Goal: Task Accomplishment & Management: Manage account settings

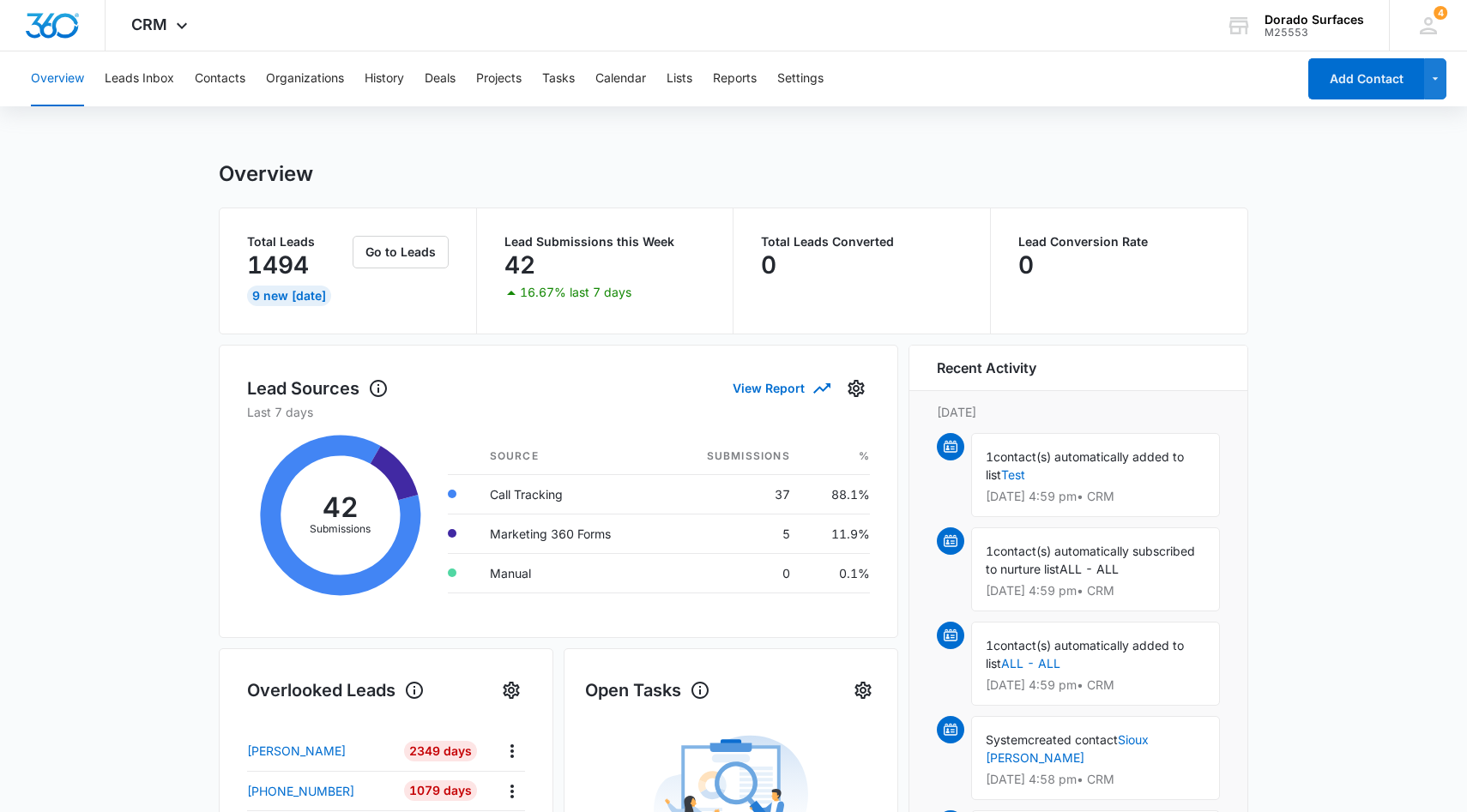
click at [700, 80] on div "Overview Leads Inbox Contacts Organizations History Deals Projects Tasks Calend…" at bounding box center [658, 78] width 1276 height 55
click at [682, 77] on button "Lists" at bounding box center [680, 78] width 26 height 55
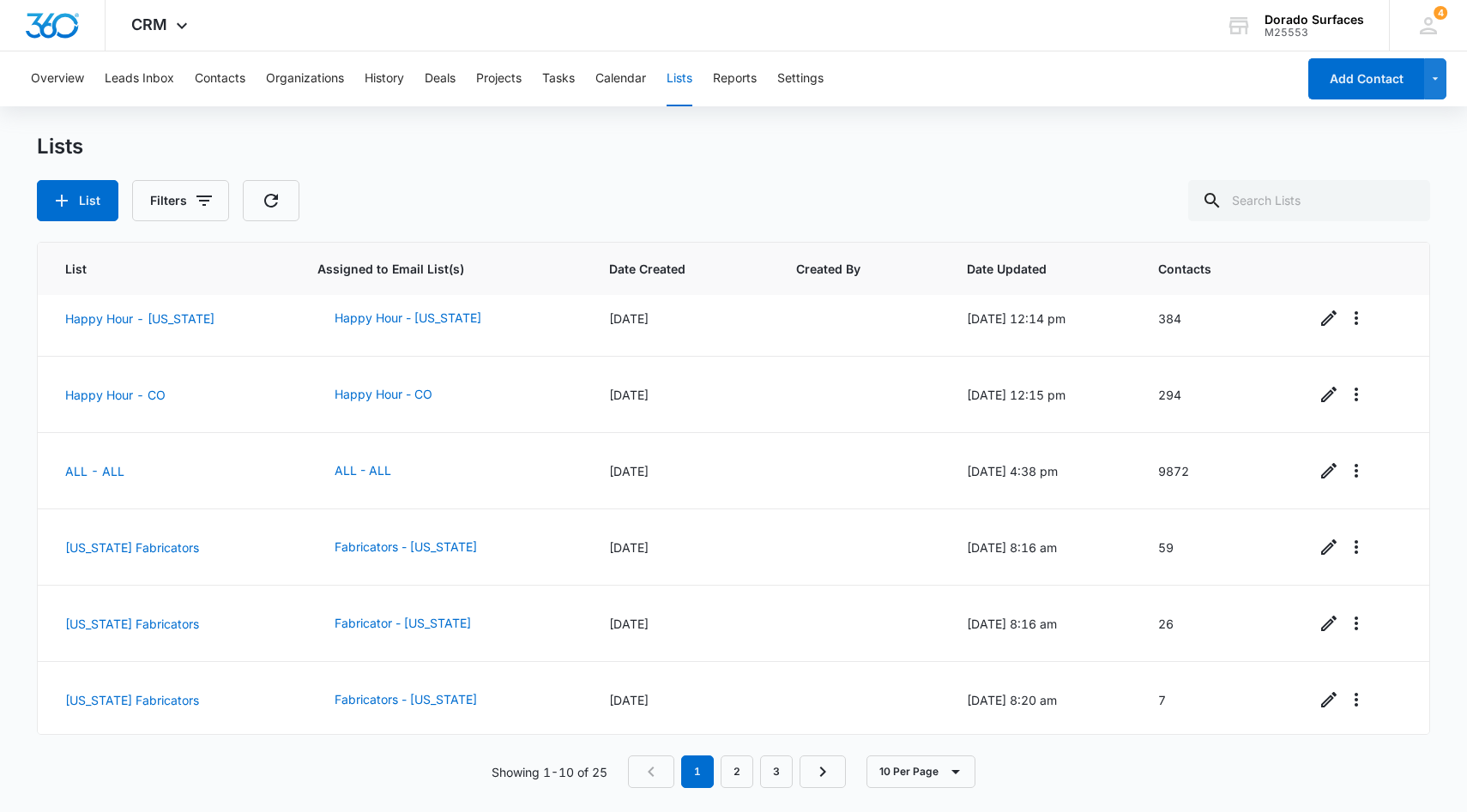
scroll to position [324, 0]
click at [785, 771] on link "3" at bounding box center [777, 772] width 33 height 33
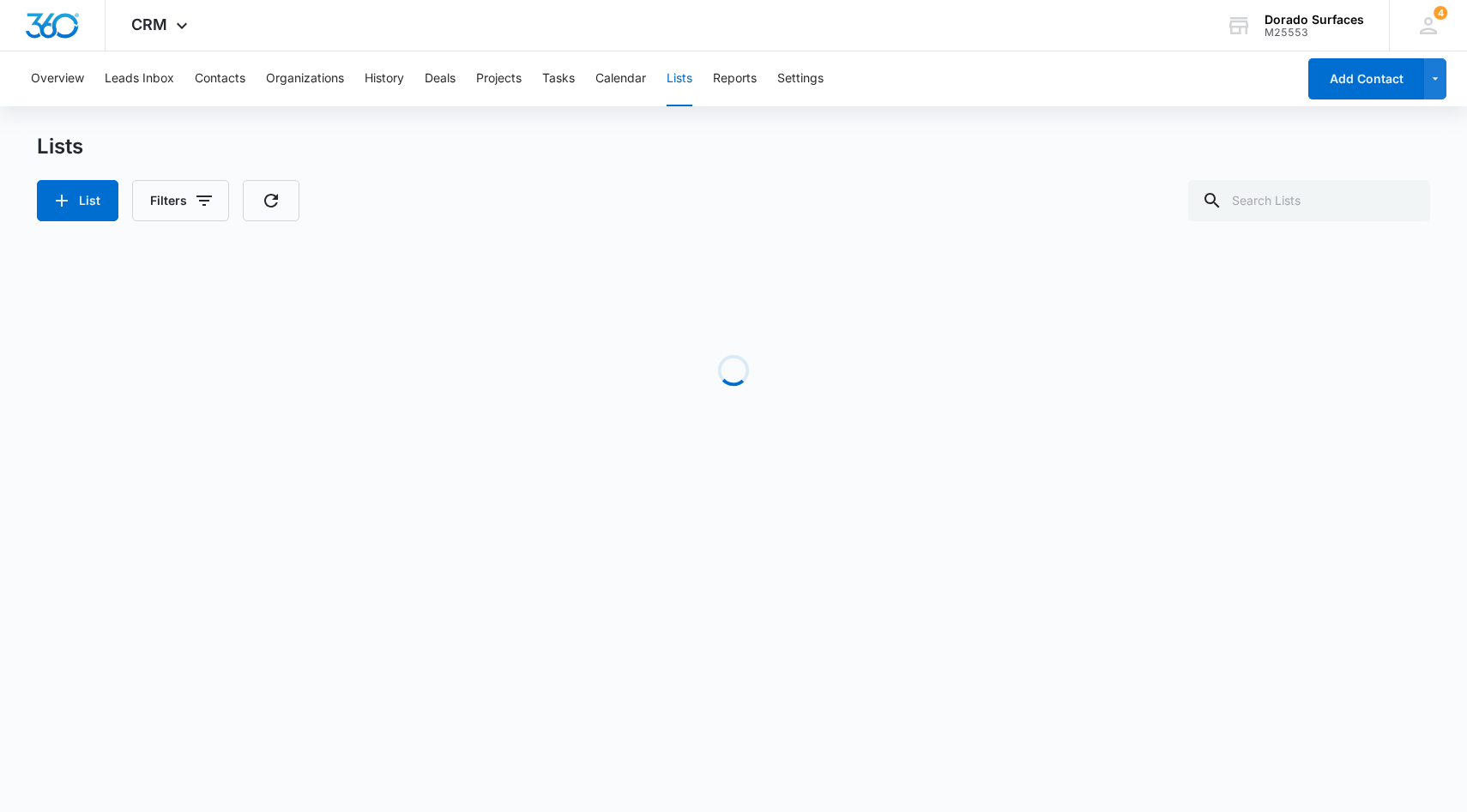
scroll to position [0, 0]
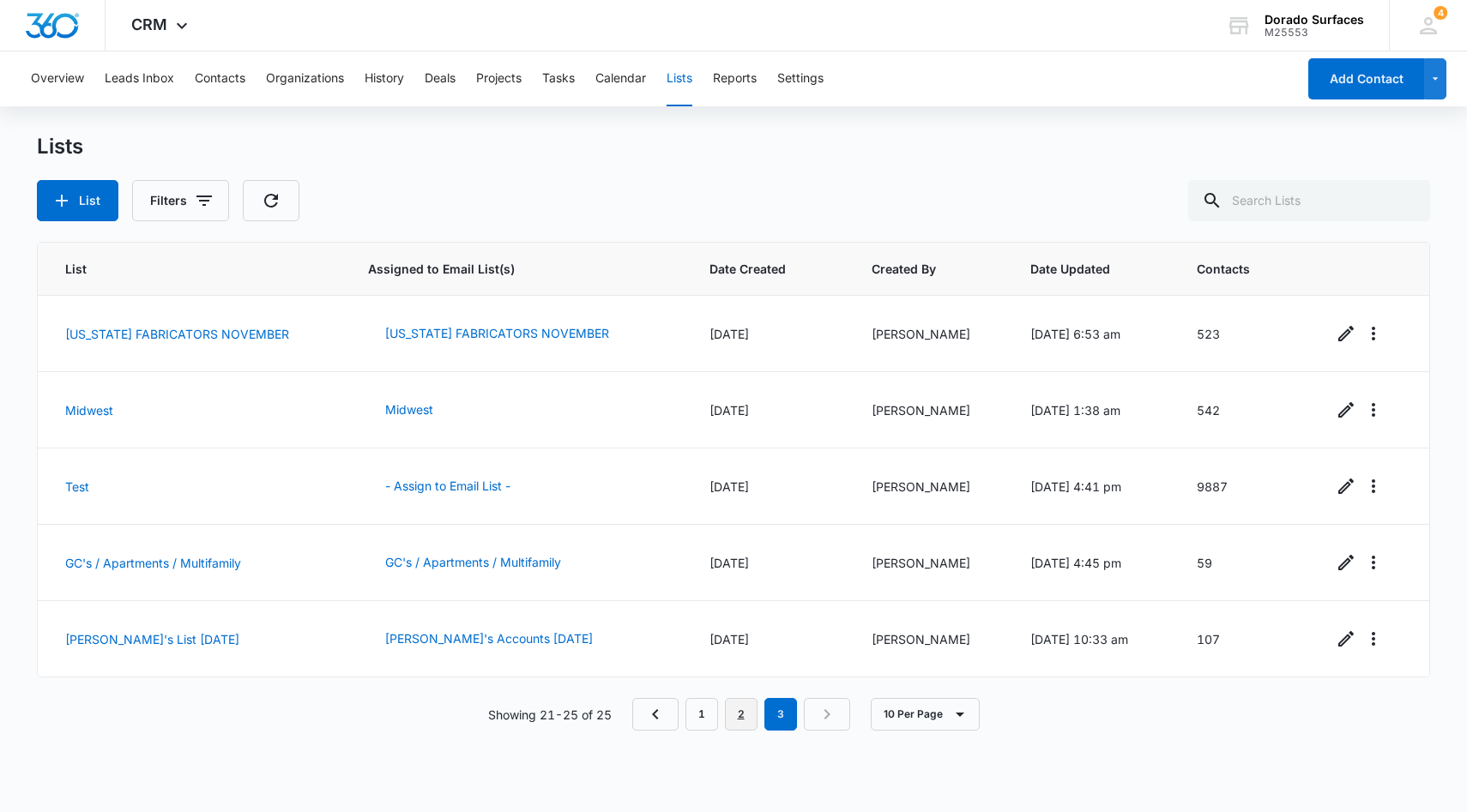
click at [739, 714] on link "2" at bounding box center [741, 714] width 33 height 33
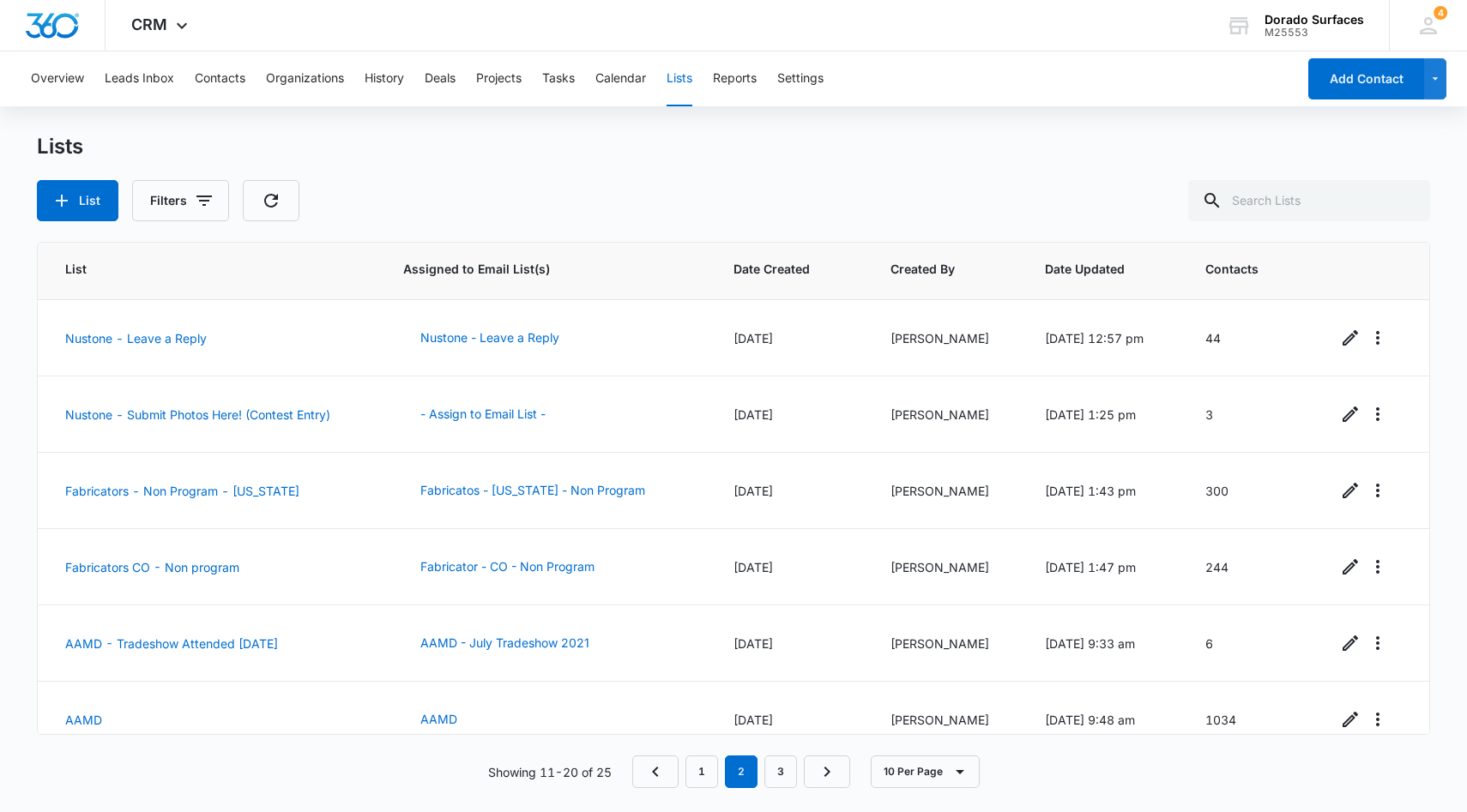
scroll to position [324, 0]
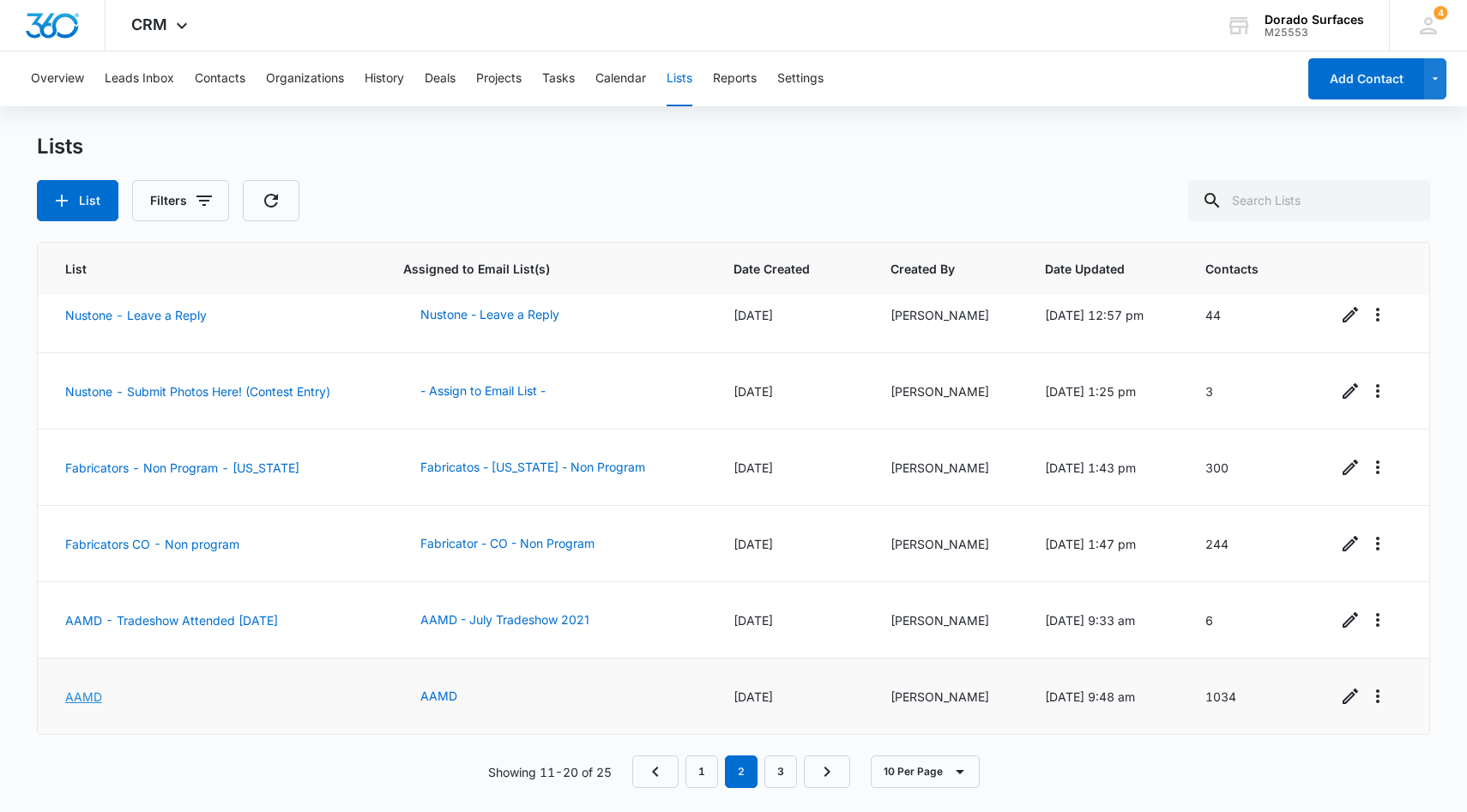
click at [80, 696] on link "AAMD" at bounding box center [83, 696] width 37 height 15
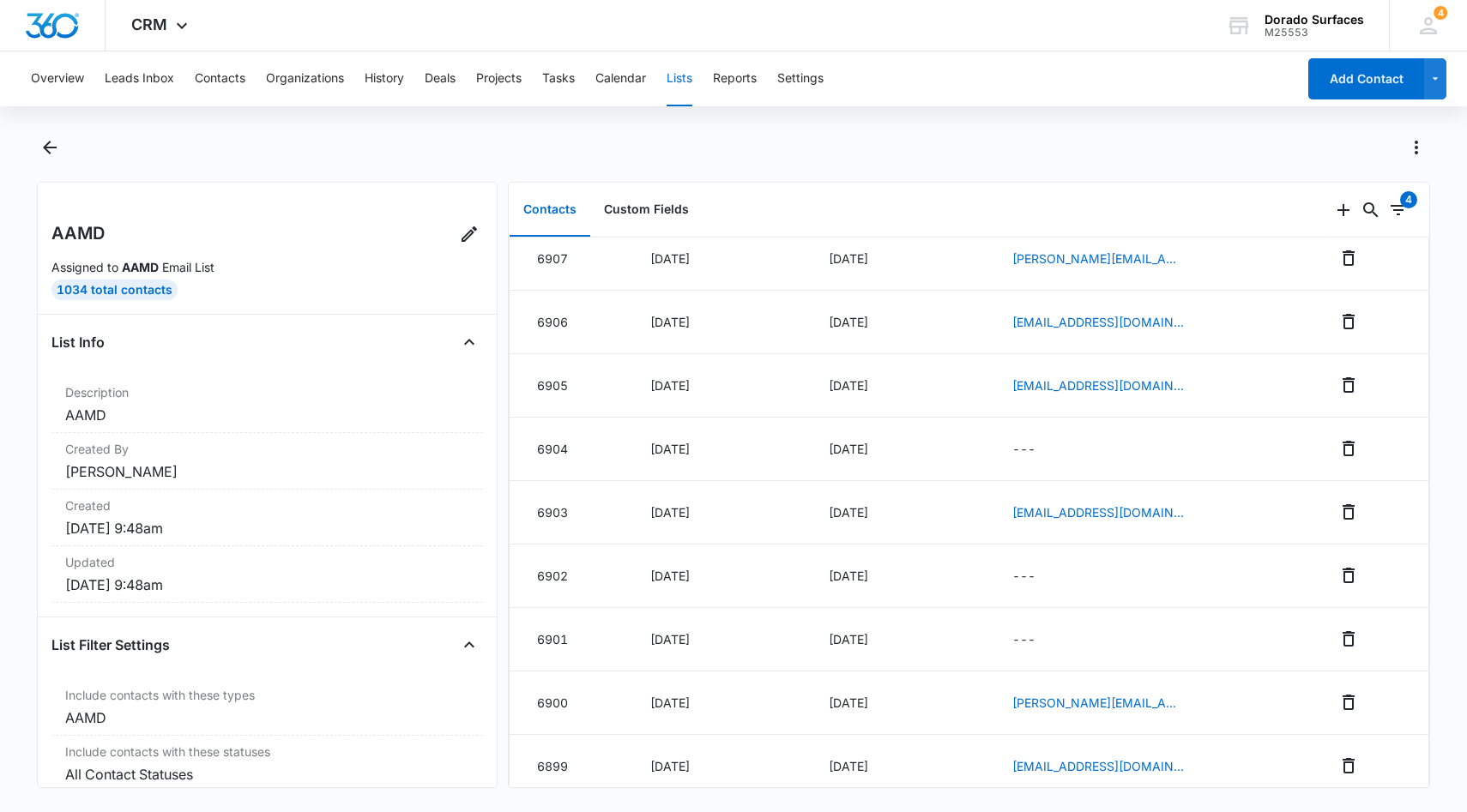
scroll to position [1168, 0]
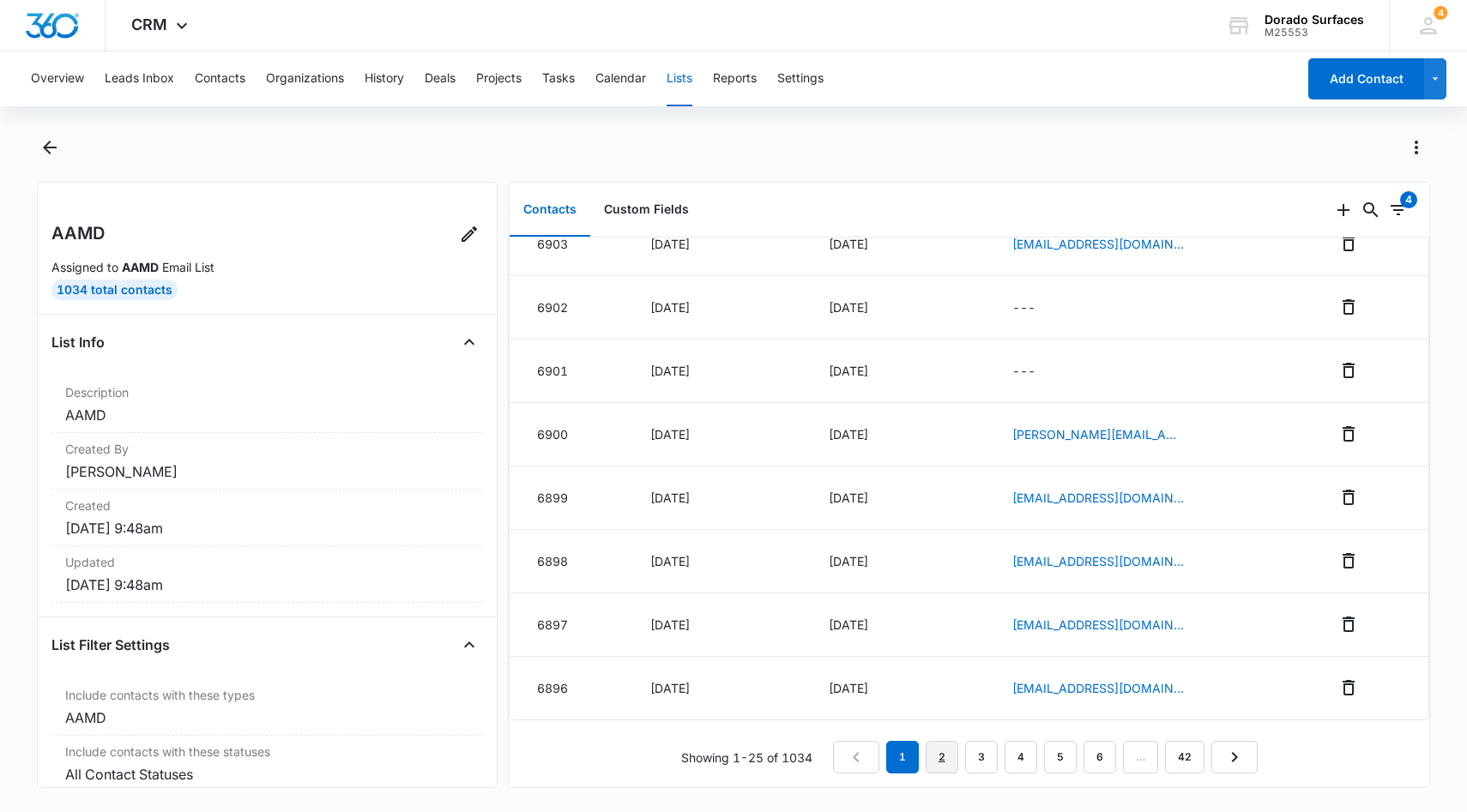
click at [947, 752] on link "2" at bounding box center [942, 757] width 33 height 33
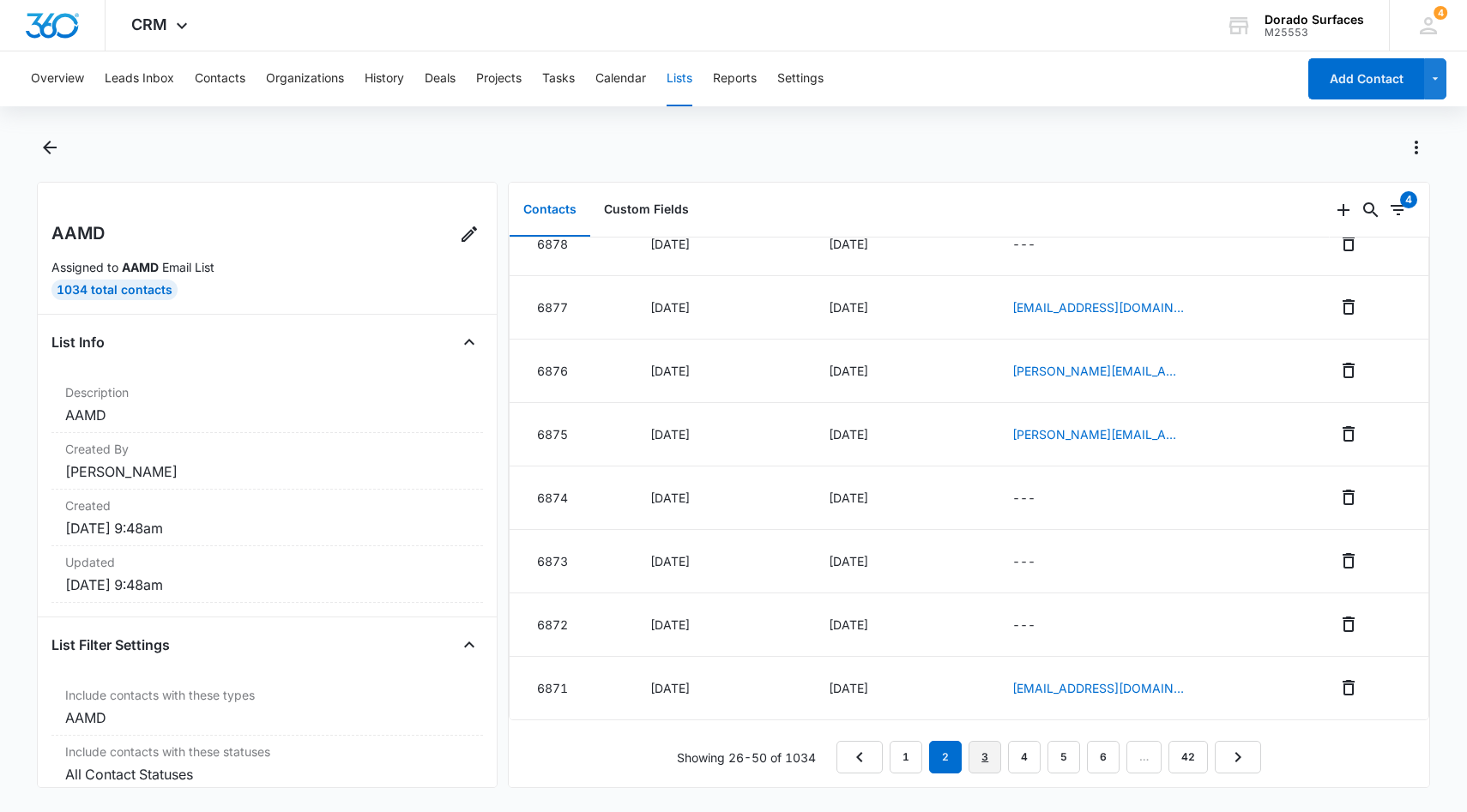
click at [988, 758] on link "3" at bounding box center [985, 757] width 33 height 33
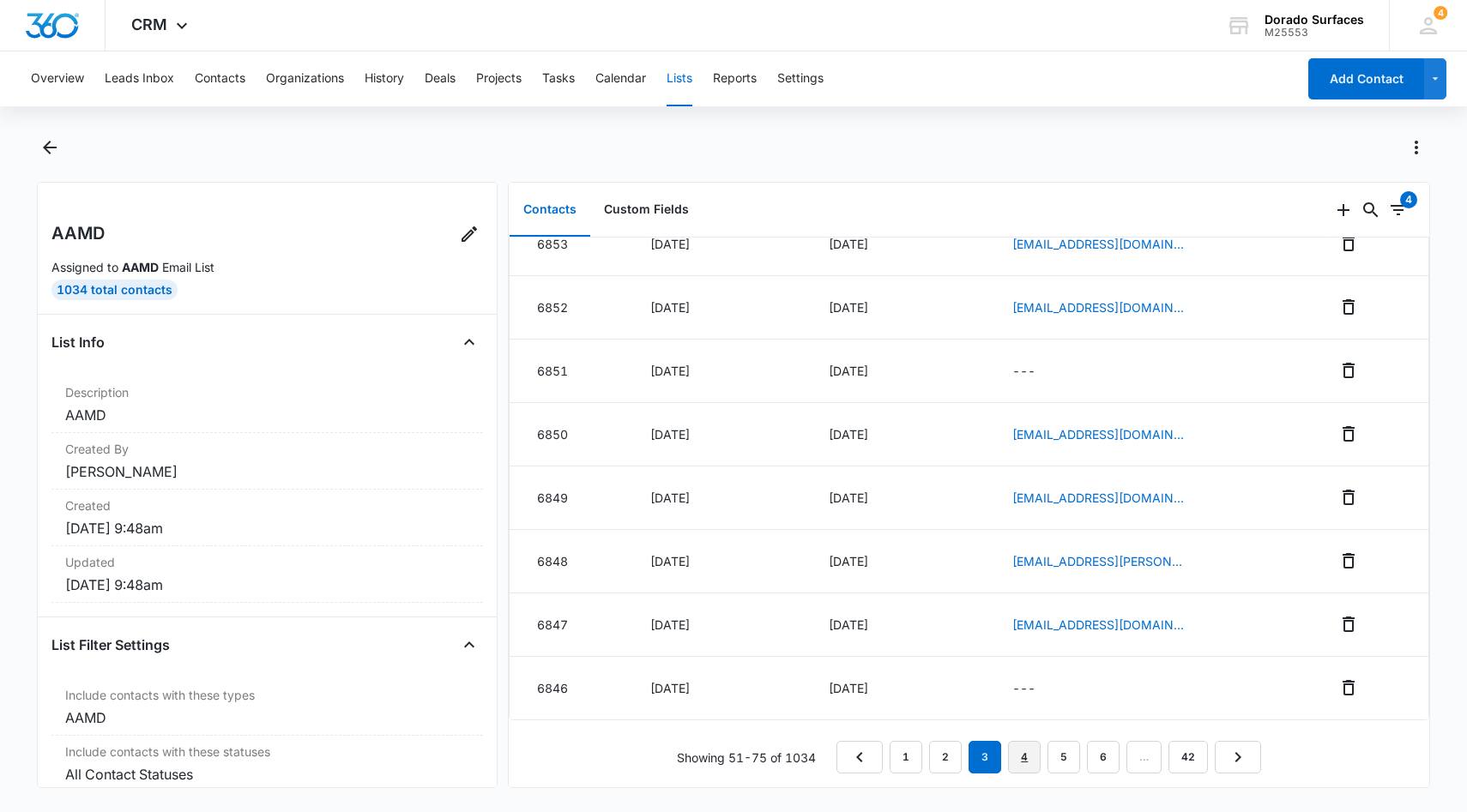
click at [1028, 755] on link "4" at bounding box center [1024, 757] width 33 height 33
click at [1099, 759] on link "6" at bounding box center [1108, 757] width 33 height 33
click at [1399, 209] on icon "Filters" at bounding box center [1399, 210] width 16 height 10
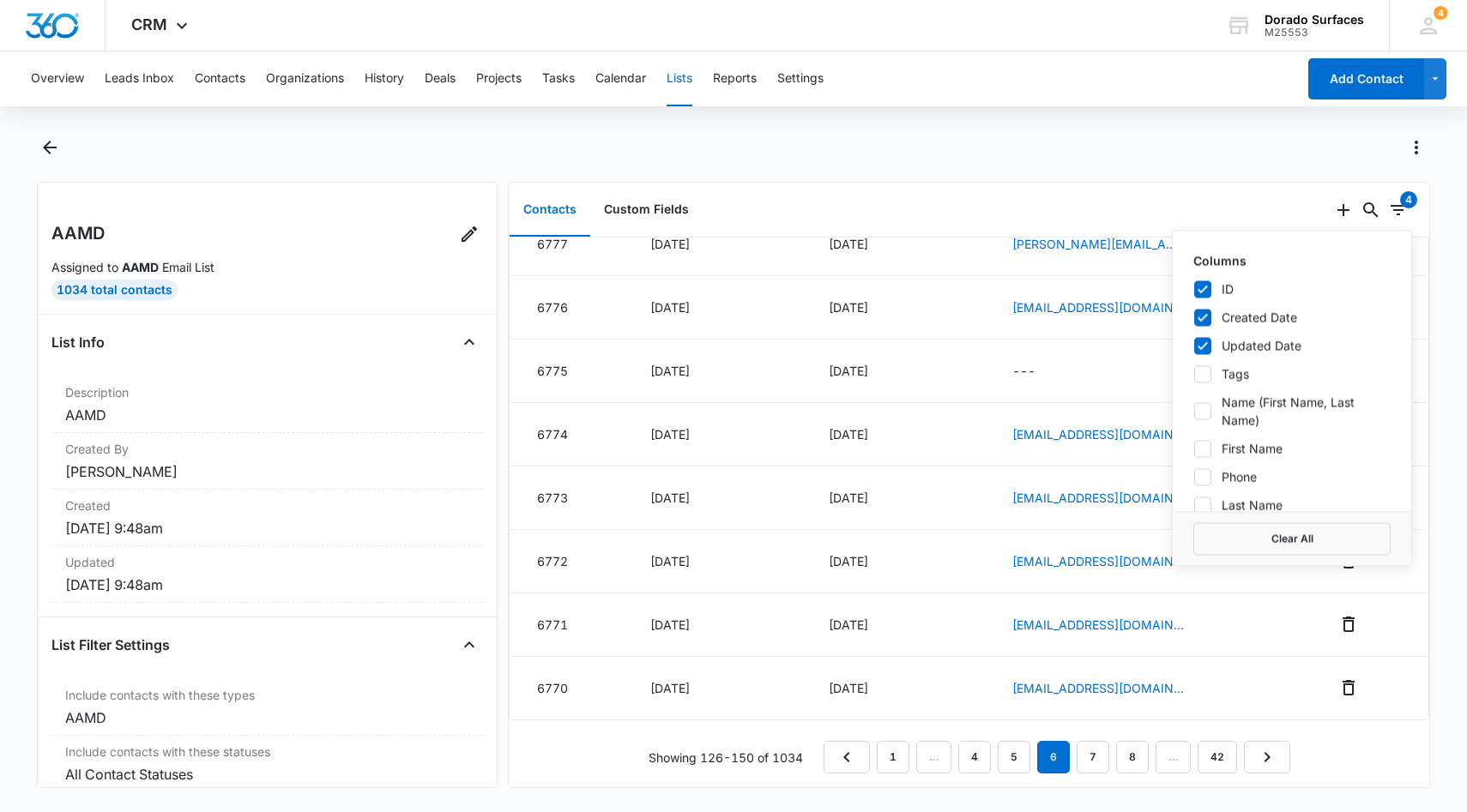
click at [1202, 152] on div at bounding box center [752, 148] width 1356 height 28
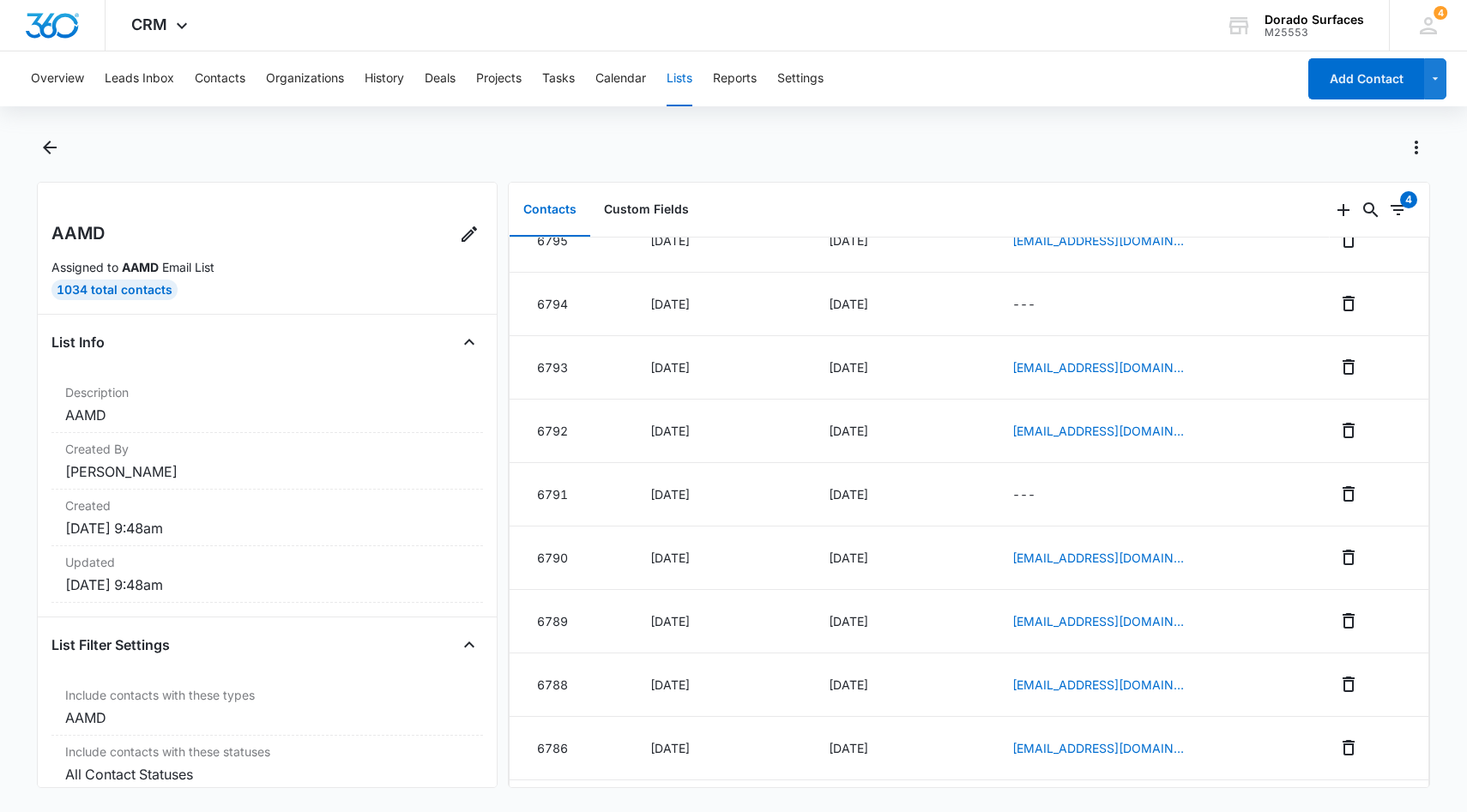
scroll to position [0, 0]
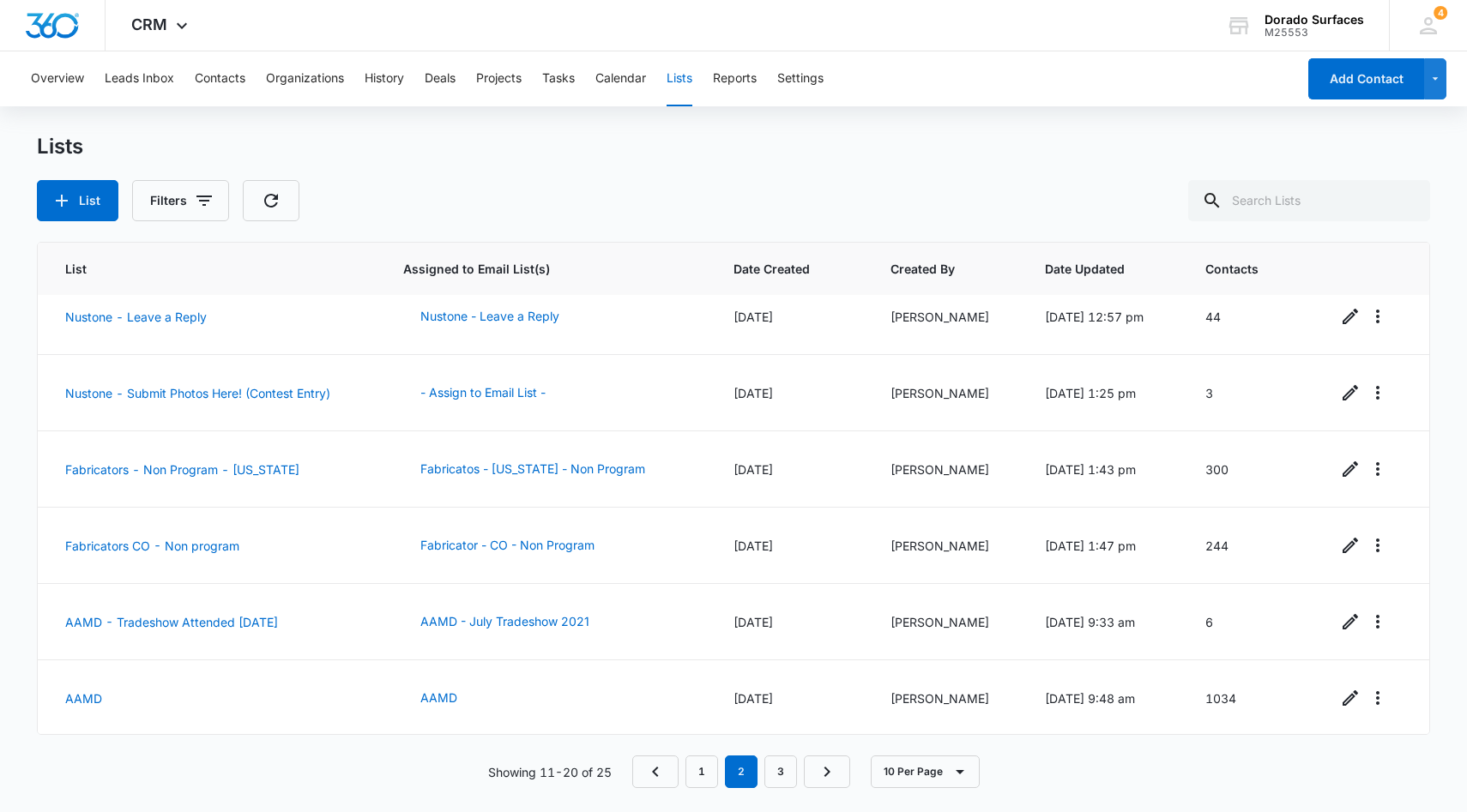
scroll to position [324, 0]
click at [779, 771] on link "3" at bounding box center [781, 772] width 33 height 33
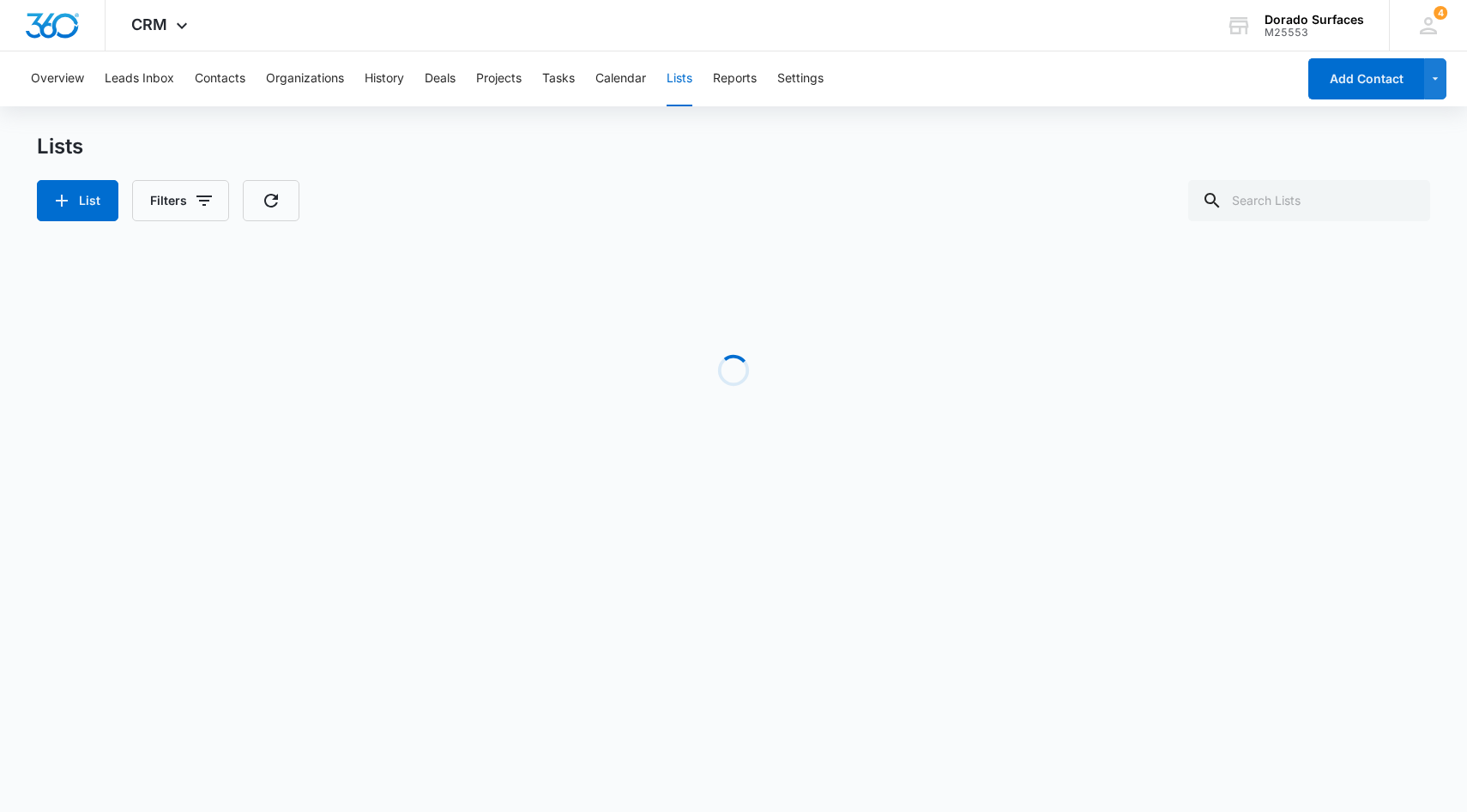
scroll to position [0, 0]
